Goal: Transaction & Acquisition: Purchase product/service

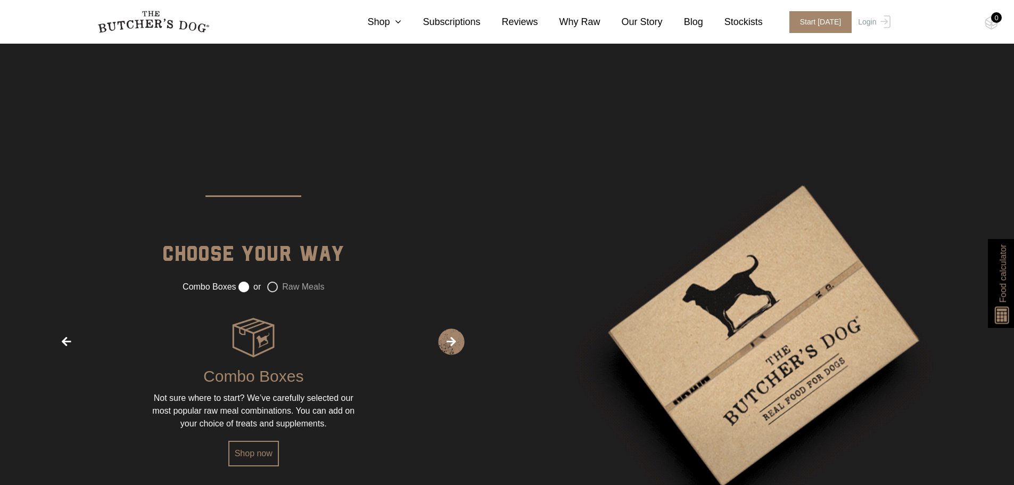
scroll to position [1385, 0]
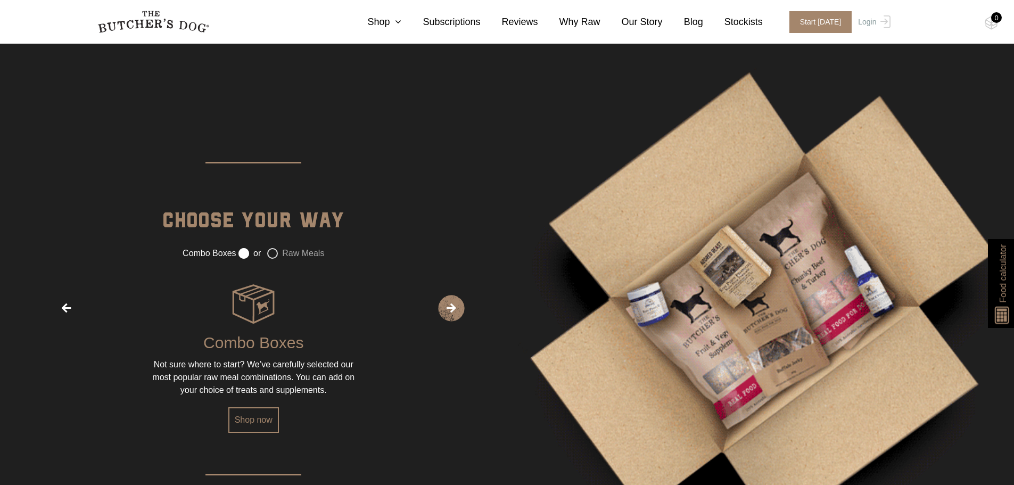
click at [271, 252] on label "Raw Meals" at bounding box center [295, 253] width 57 height 11
radio input "false"
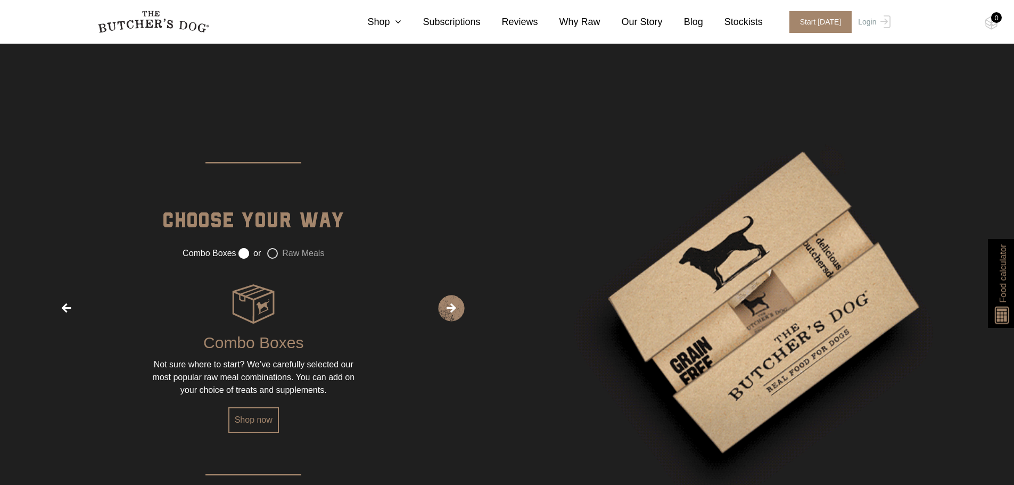
radio input "true"
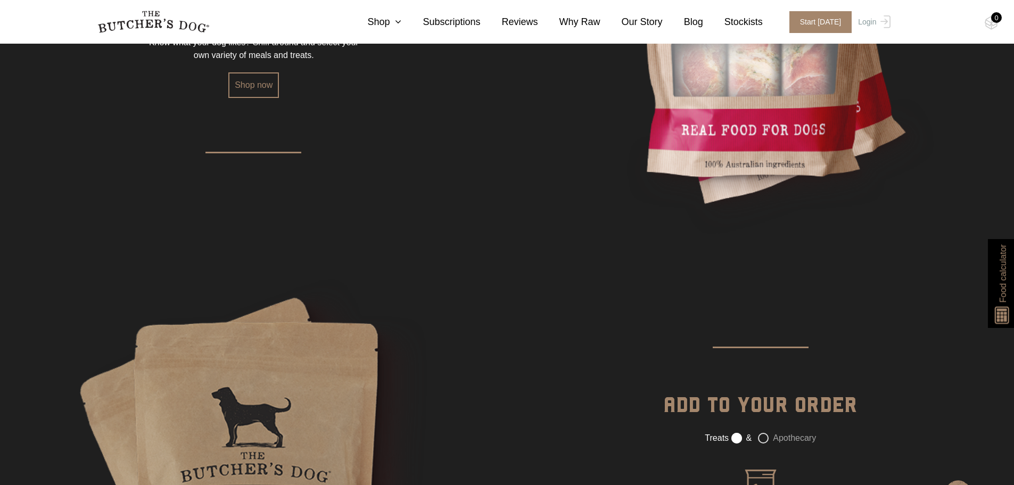
scroll to position [1545, 0]
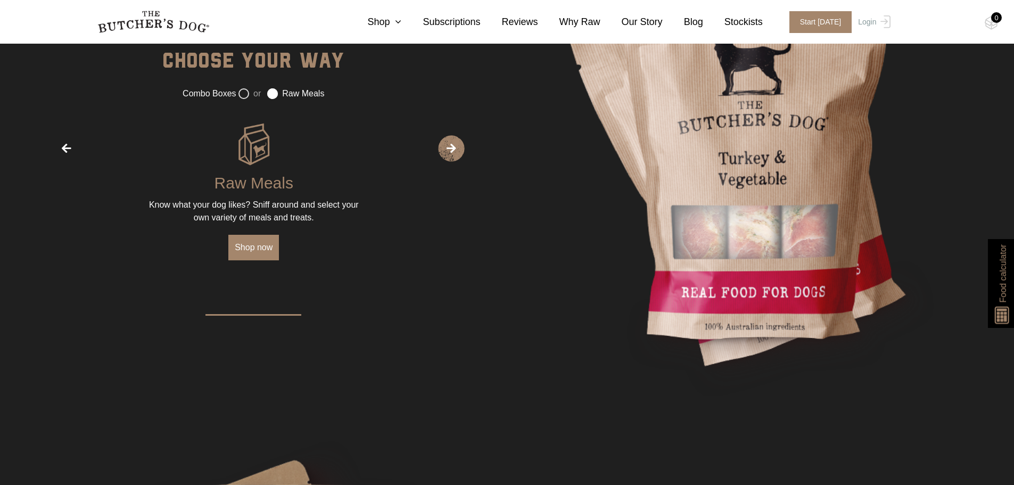
click at [248, 246] on link "Shop now" at bounding box center [253, 248] width 51 height 26
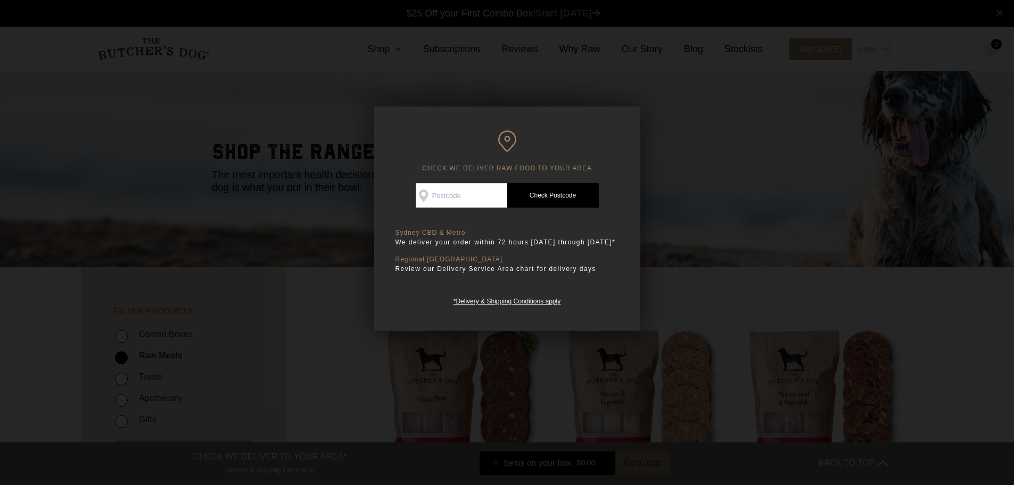
click at [490, 196] on input "Check Availability At" at bounding box center [462, 195] width 92 height 24
type input "6028"
click at [566, 202] on link "Check Postcode" at bounding box center [553, 195] width 92 height 24
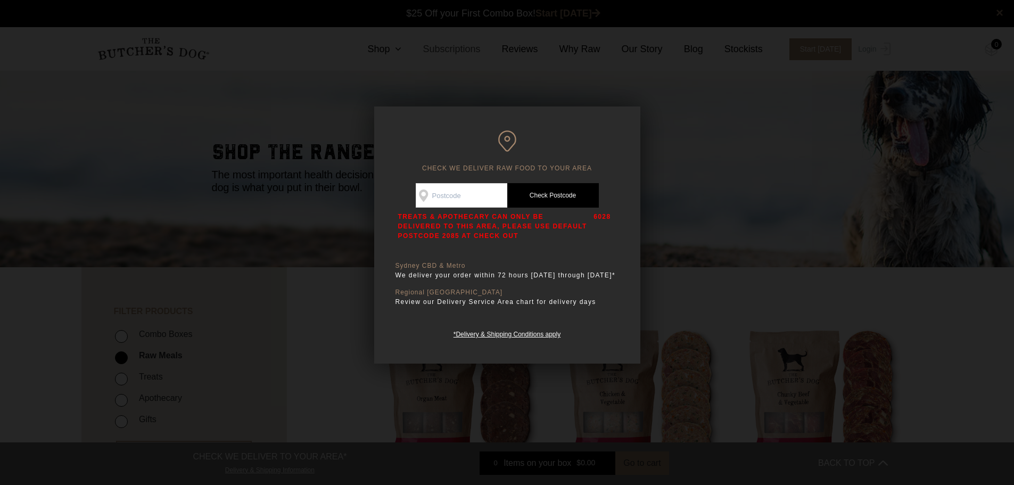
drag, startPoint x: 541, startPoint y: 80, endPoint x: 474, endPoint y: 53, distance: 72.8
click at [539, 80] on div at bounding box center [507, 242] width 1014 height 485
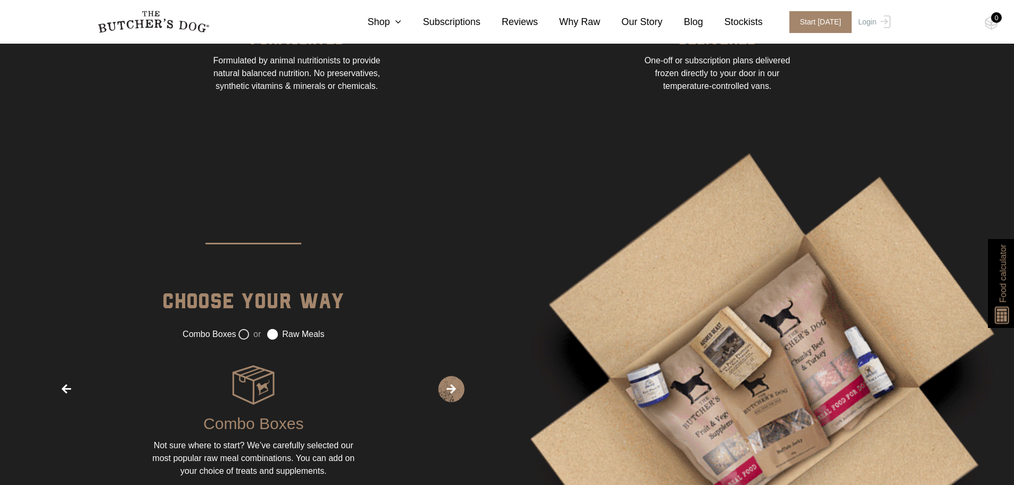
scroll to position [1226, 0]
